Goal: Information Seeking & Learning: Find specific fact

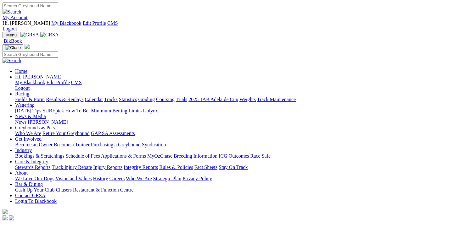
click at [29, 91] on link "Racing" at bounding box center [22, 93] width 14 height 5
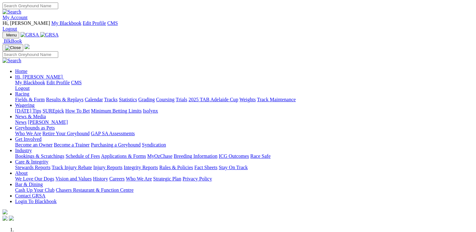
click at [29, 91] on link "Racing" at bounding box center [22, 93] width 14 height 5
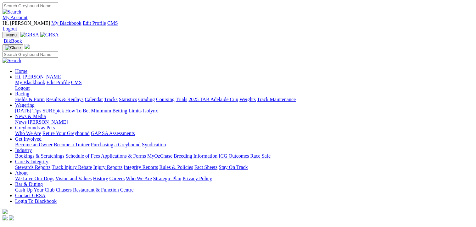
click at [77, 97] on link "Results & Replays" at bounding box center [64, 99] width 37 height 5
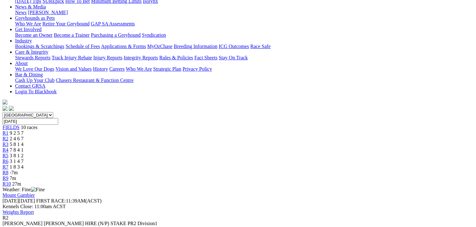
scroll to position [157, 0]
